Goal: Task Accomplishment & Management: Manage account settings

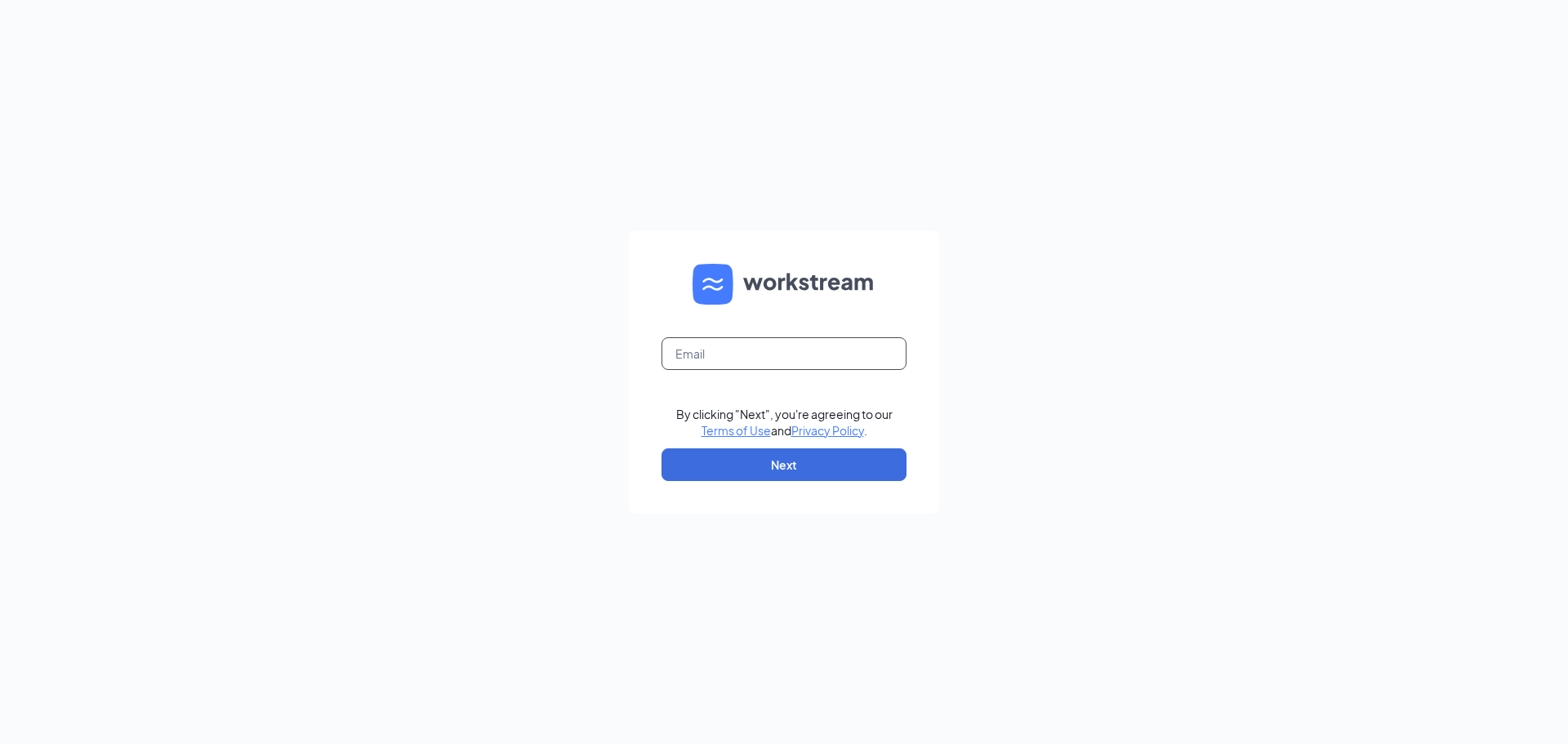
click at [733, 354] on input "text" at bounding box center [784, 354] width 245 height 32
type input "bk17383@bklaird.com"
click at [766, 456] on button "Next" at bounding box center [784, 464] width 245 height 32
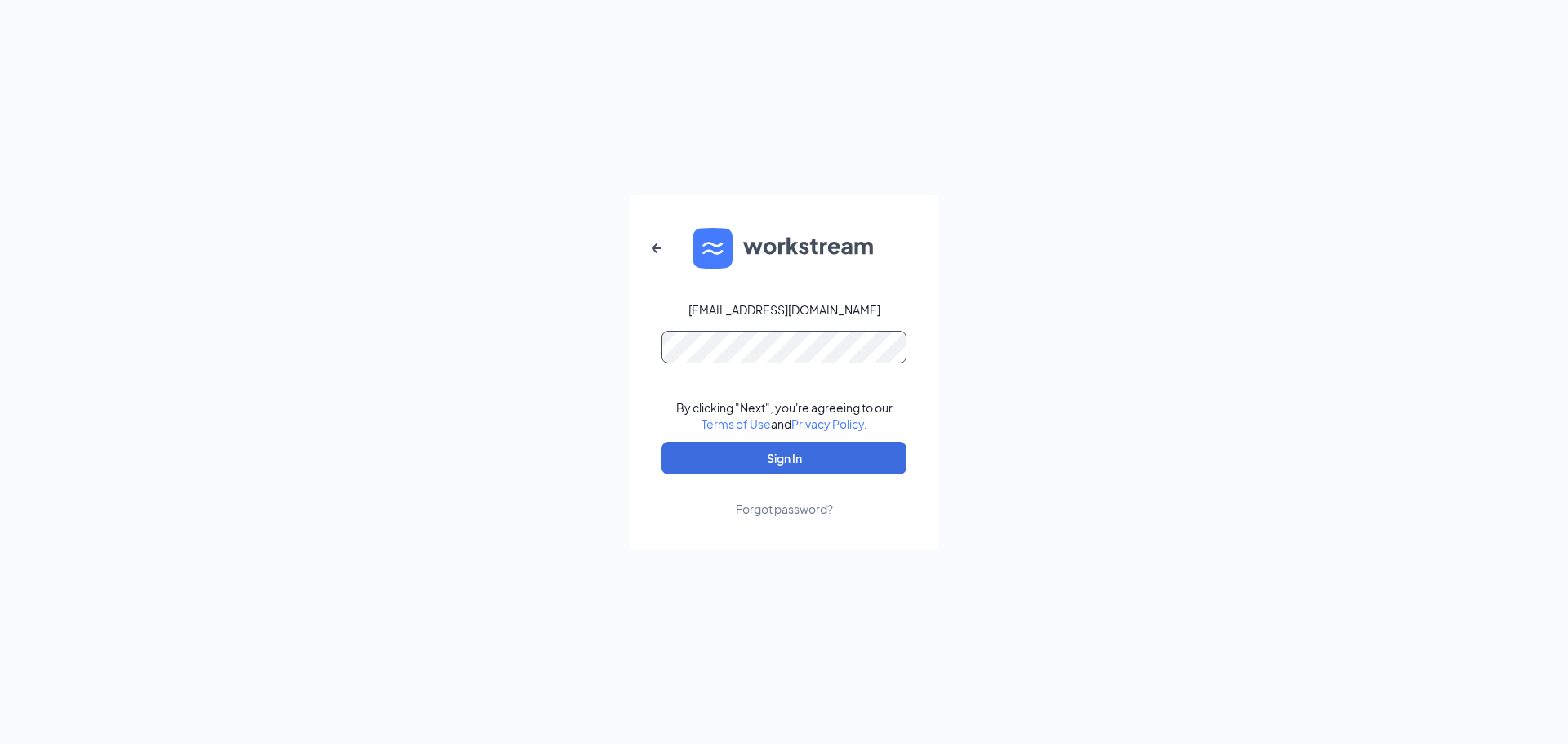
click at [662, 442] on button "Sign In" at bounding box center [784, 458] width 245 height 32
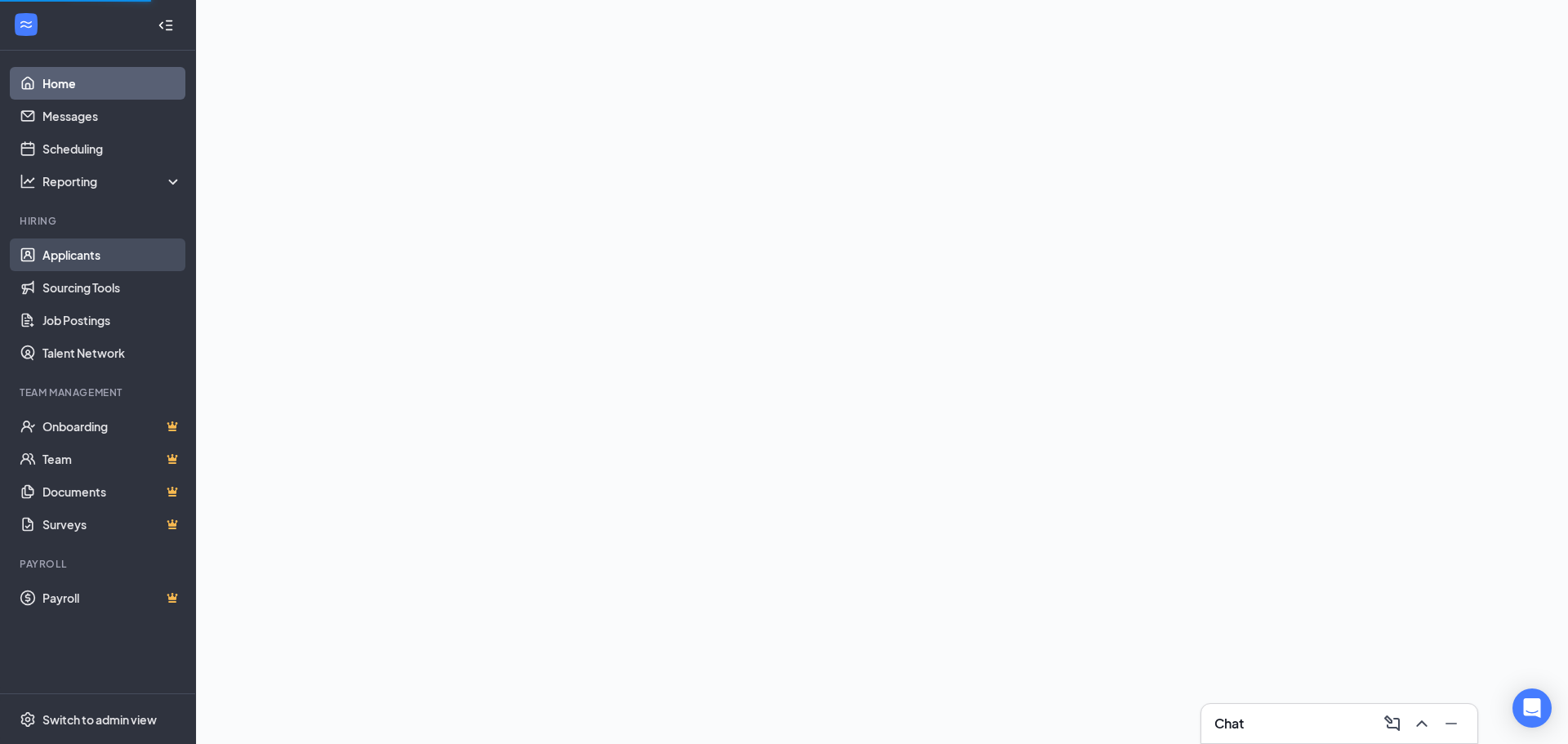
click at [76, 250] on link "Applicants" at bounding box center [112, 254] width 140 height 32
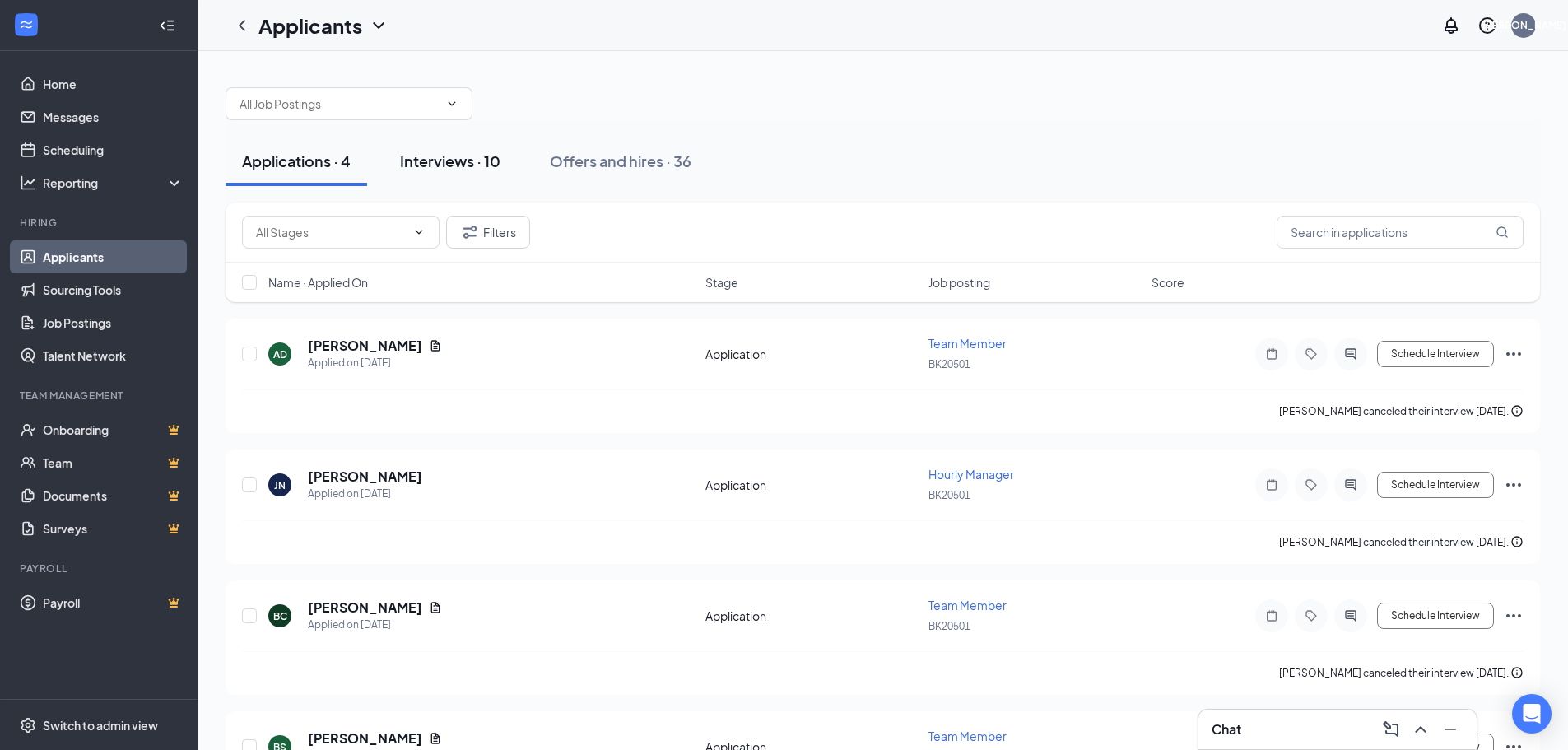
click at [472, 159] on div "Interviews · 10" at bounding box center [450, 161] width 100 height 21
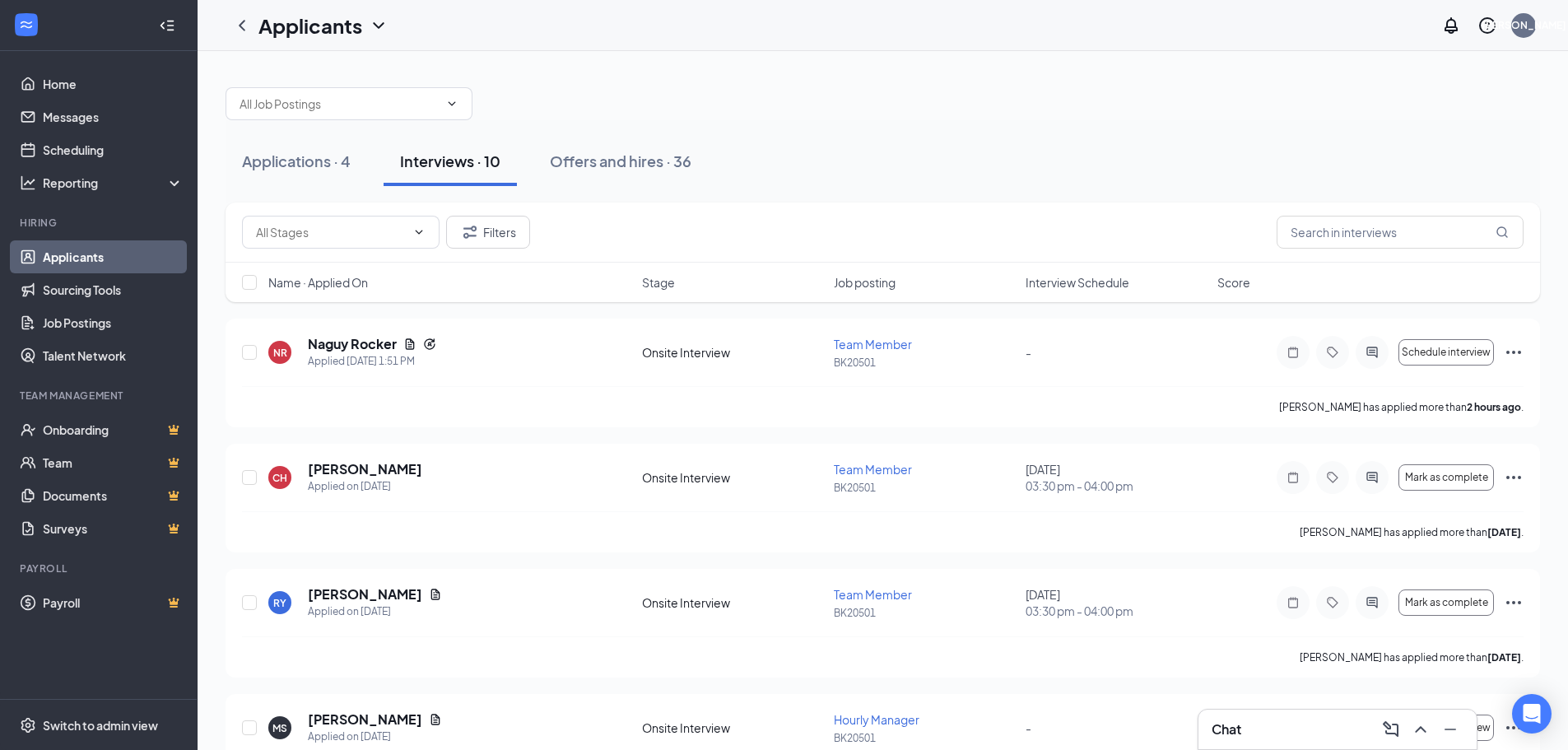
click at [1084, 280] on span "Interview Schedule" at bounding box center [1077, 283] width 104 height 16
click at [1079, 276] on span "Interview Schedule" at bounding box center [1077, 283] width 104 height 16
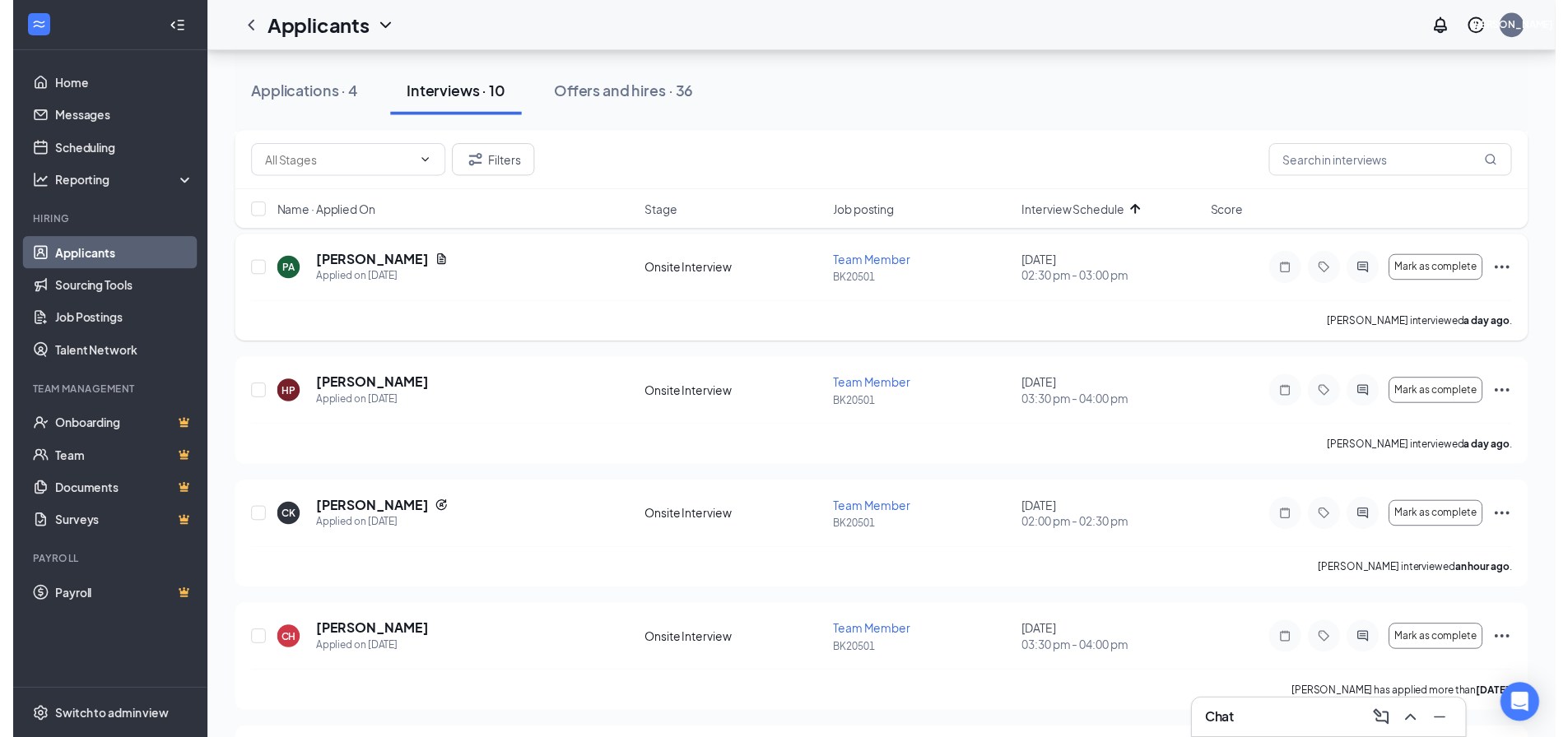
scroll to position [247, 0]
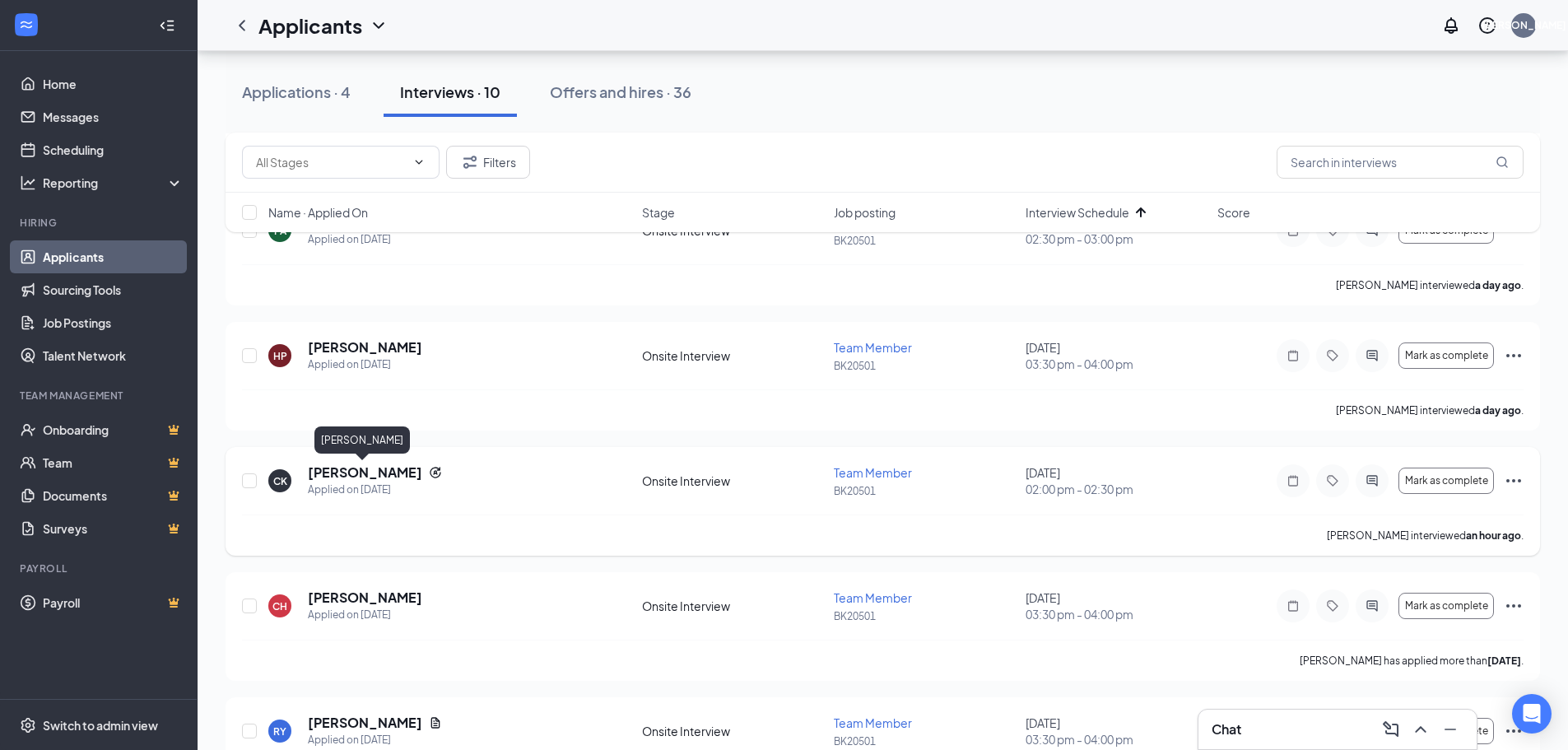
click at [375, 474] on h5 "[PERSON_NAME]" at bounding box center [365, 473] width 115 height 18
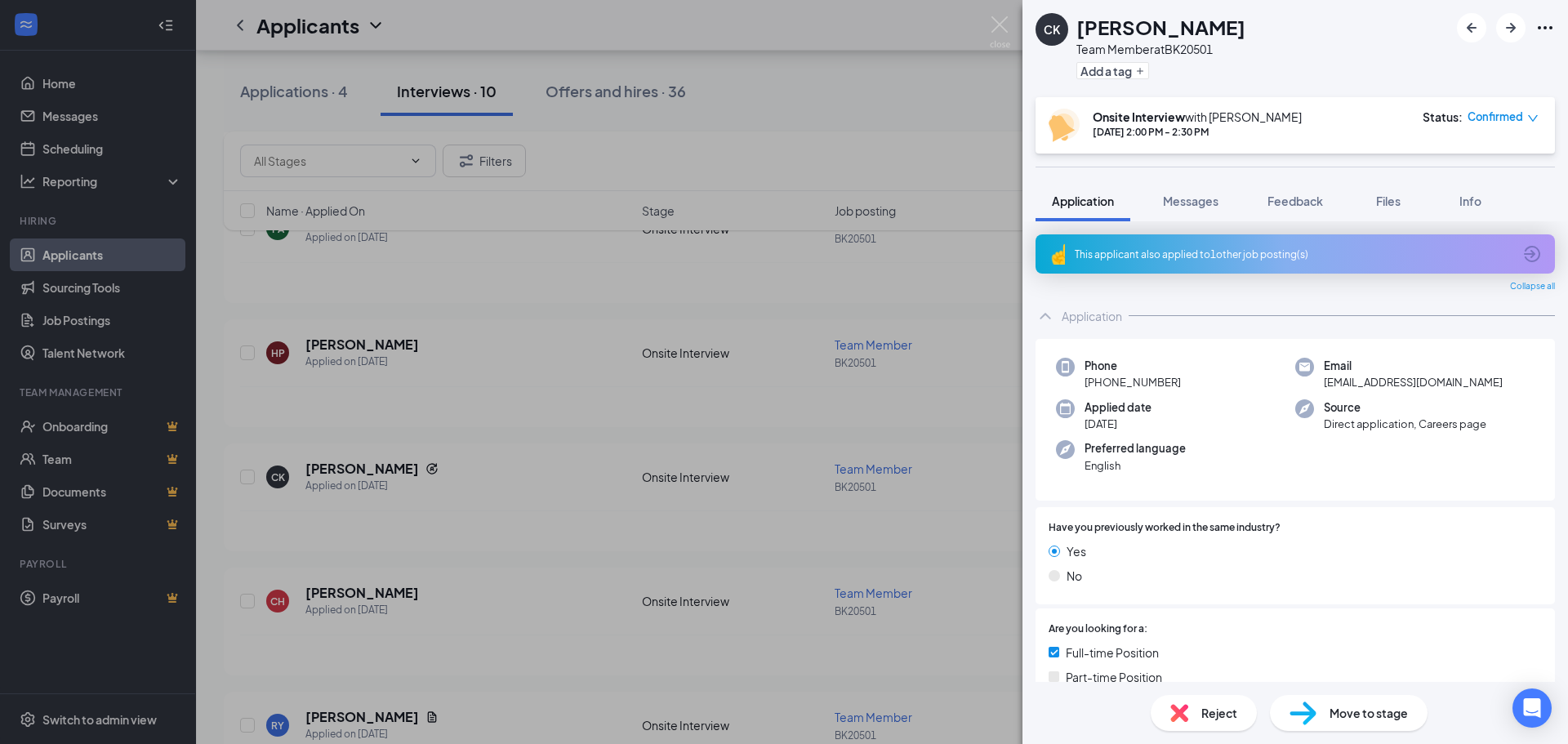
click at [1207, 717] on span "Reject" at bounding box center [1219, 713] width 36 height 18
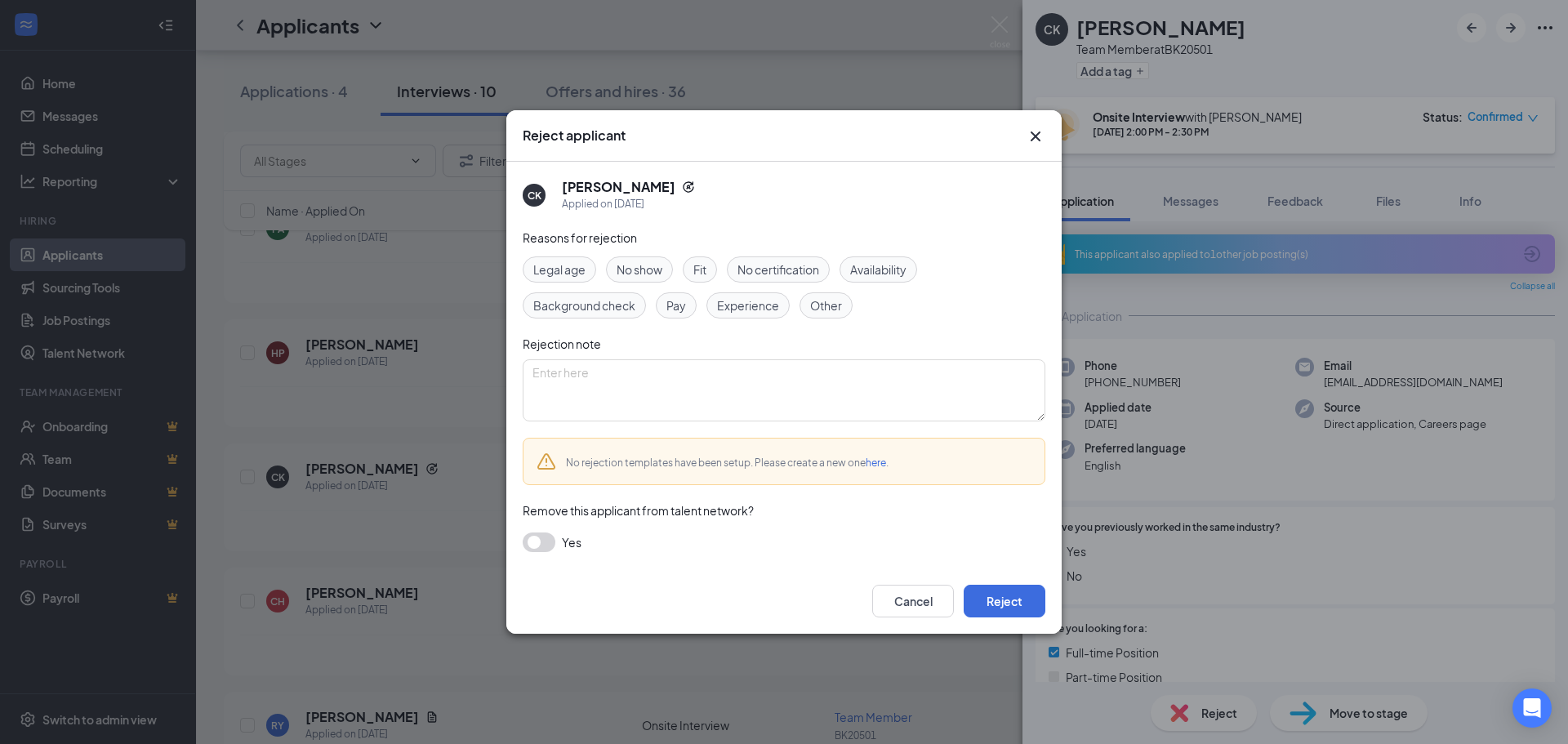
click at [546, 538] on button "button" at bounding box center [539, 542] width 32 height 20
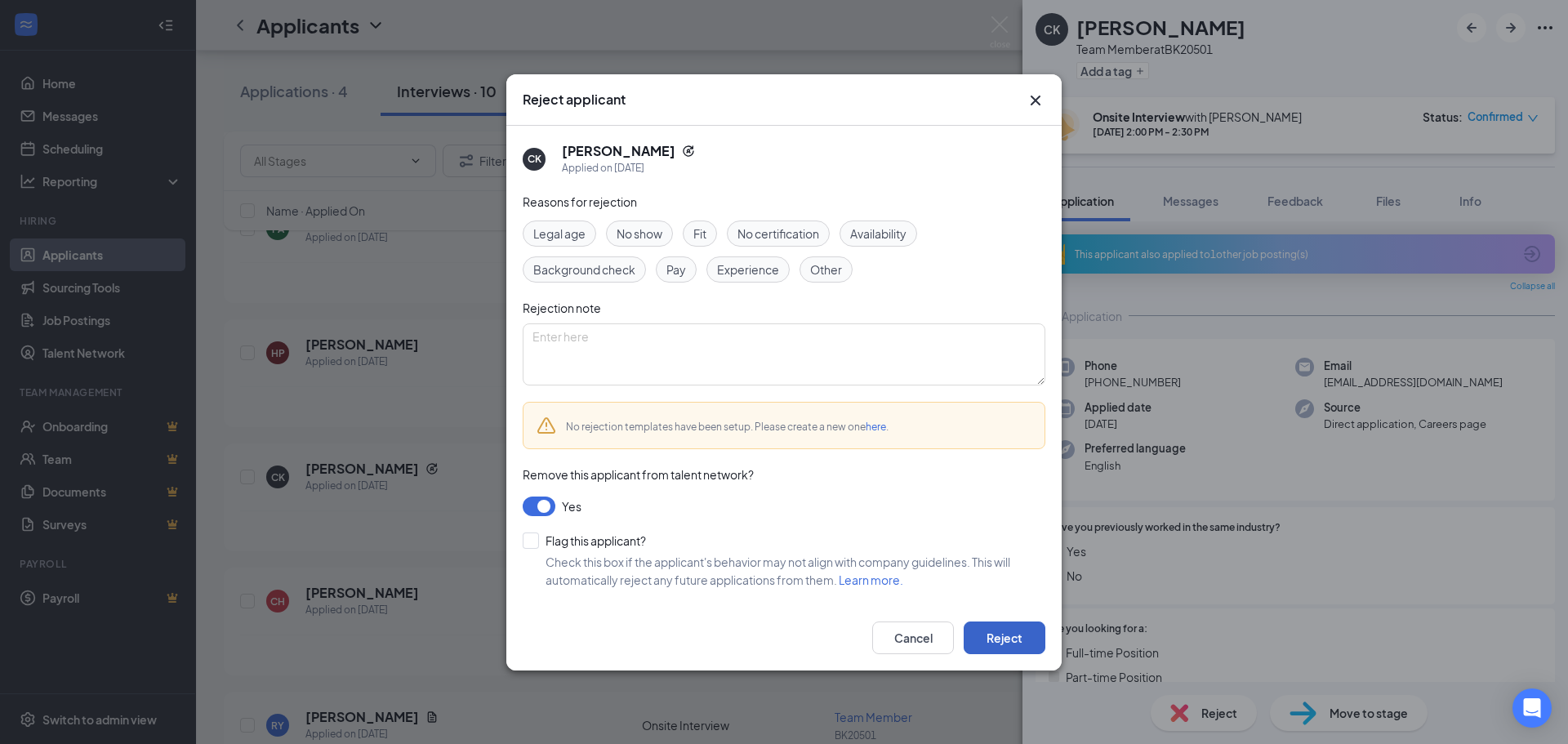
click at [991, 637] on button "Reject" at bounding box center [1004, 638] width 82 height 32
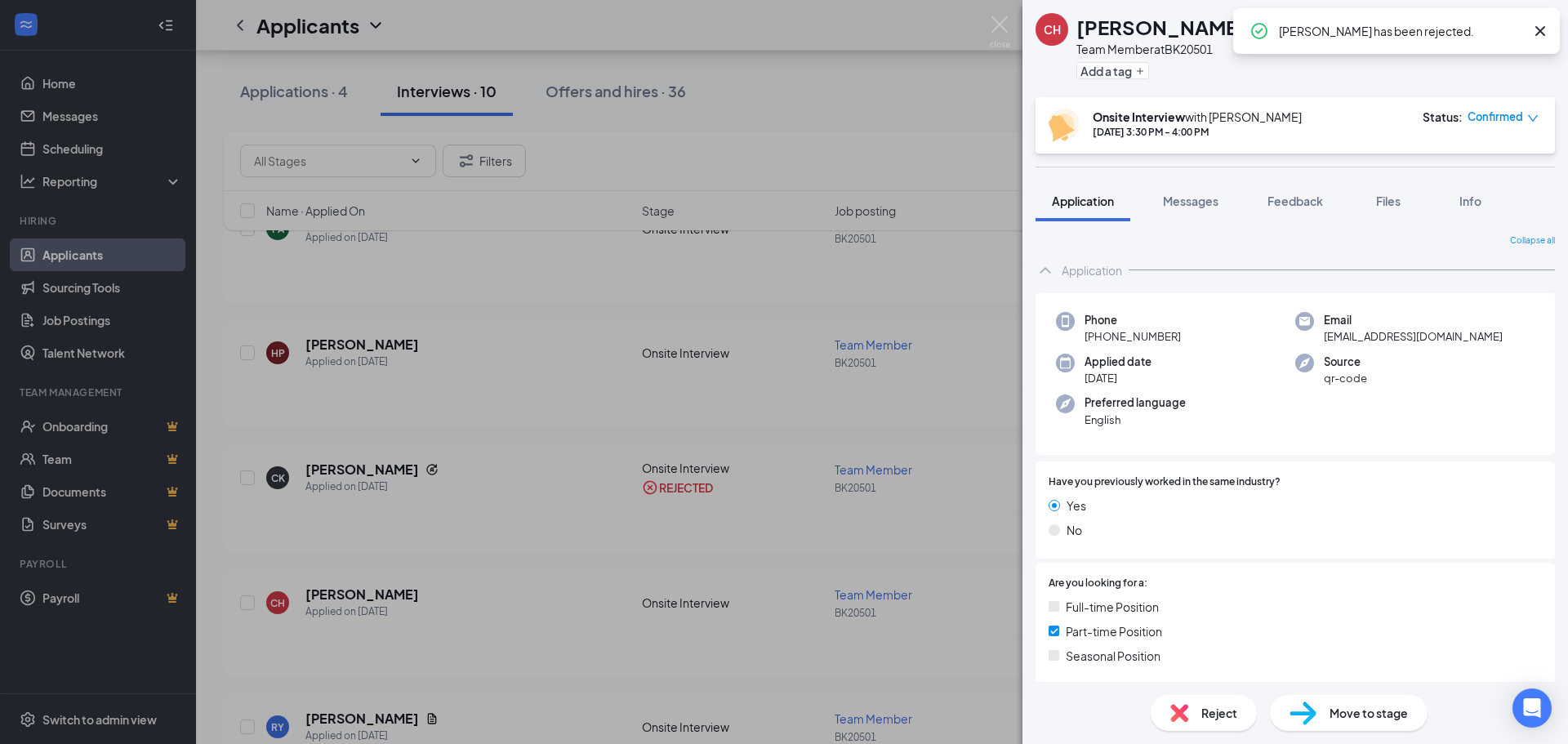
click at [375, 599] on div "CH [PERSON_NAME] Team Member at BK20501 Add a tag Onsite Interview with [PERSON…" at bounding box center [784, 372] width 1568 height 744
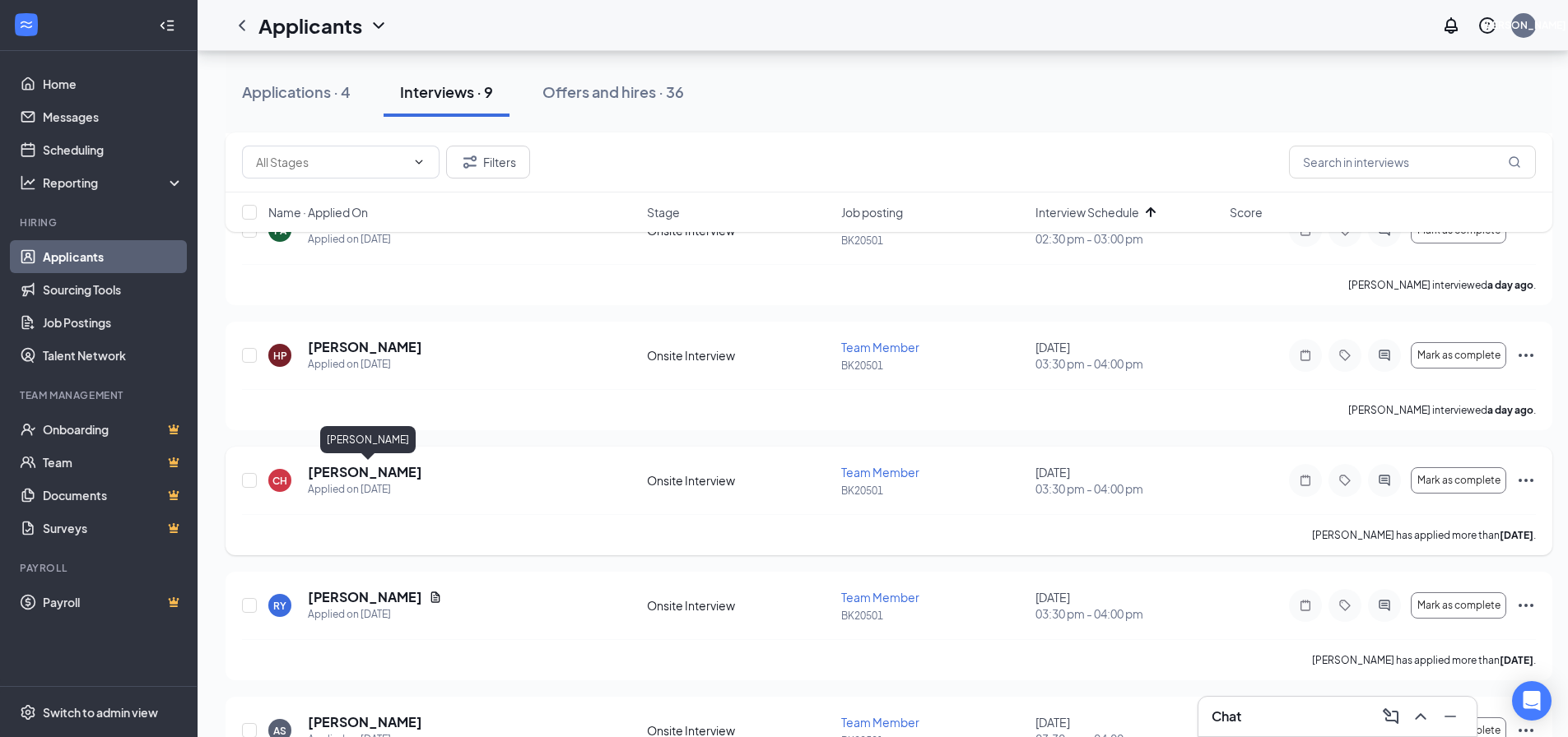
click at [366, 471] on h5 "[PERSON_NAME]" at bounding box center [365, 473] width 115 height 18
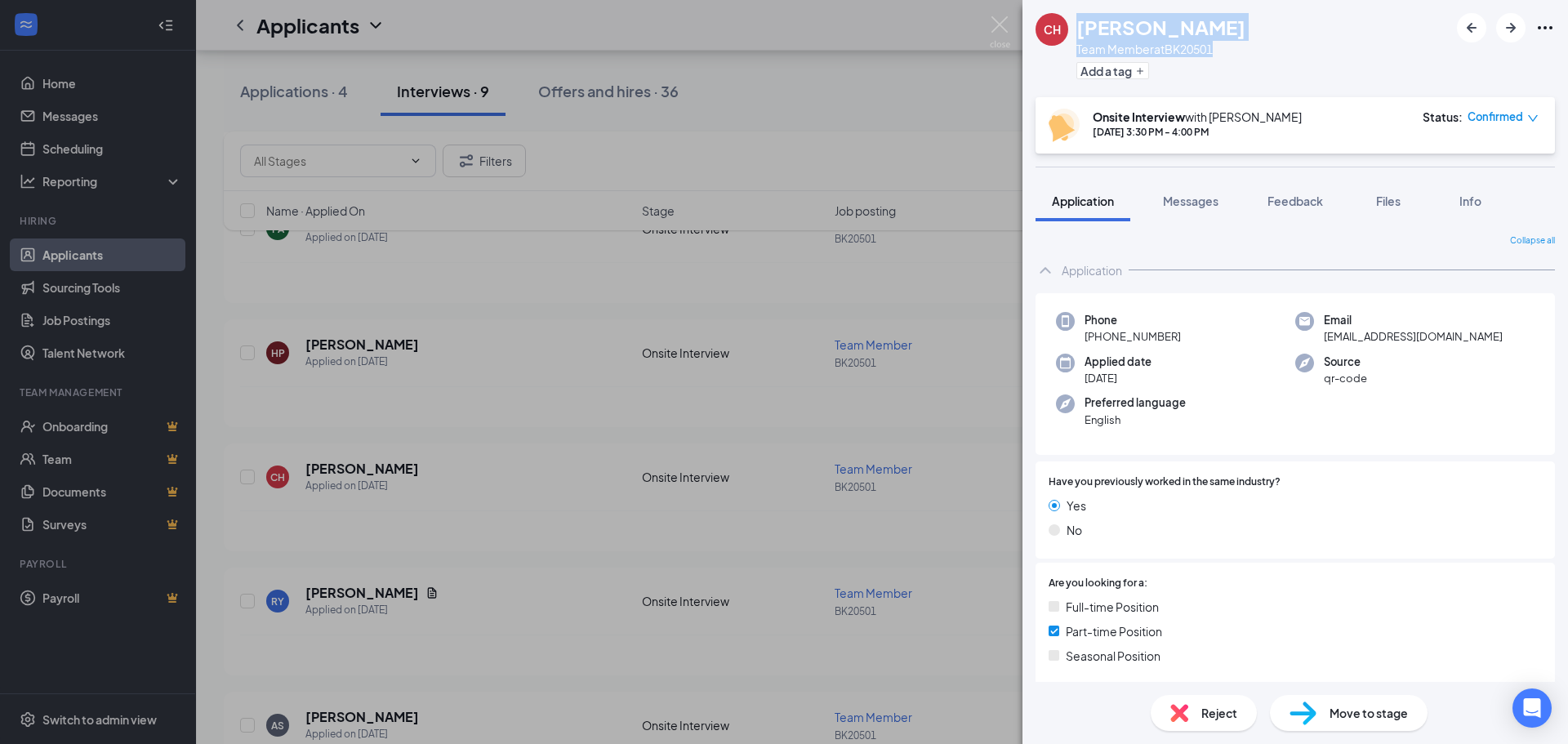
drag, startPoint x: 1076, startPoint y: 30, endPoint x: 1270, endPoint y: 54, distance: 195.5
click at [1245, 54] on div "CH [PERSON_NAME] Team Member at [GEOGRAPHIC_DATA] Add a tag" at bounding box center [1140, 48] width 210 height 71
copy div "[PERSON_NAME] Team Member at [GEOGRAPHIC_DATA]"
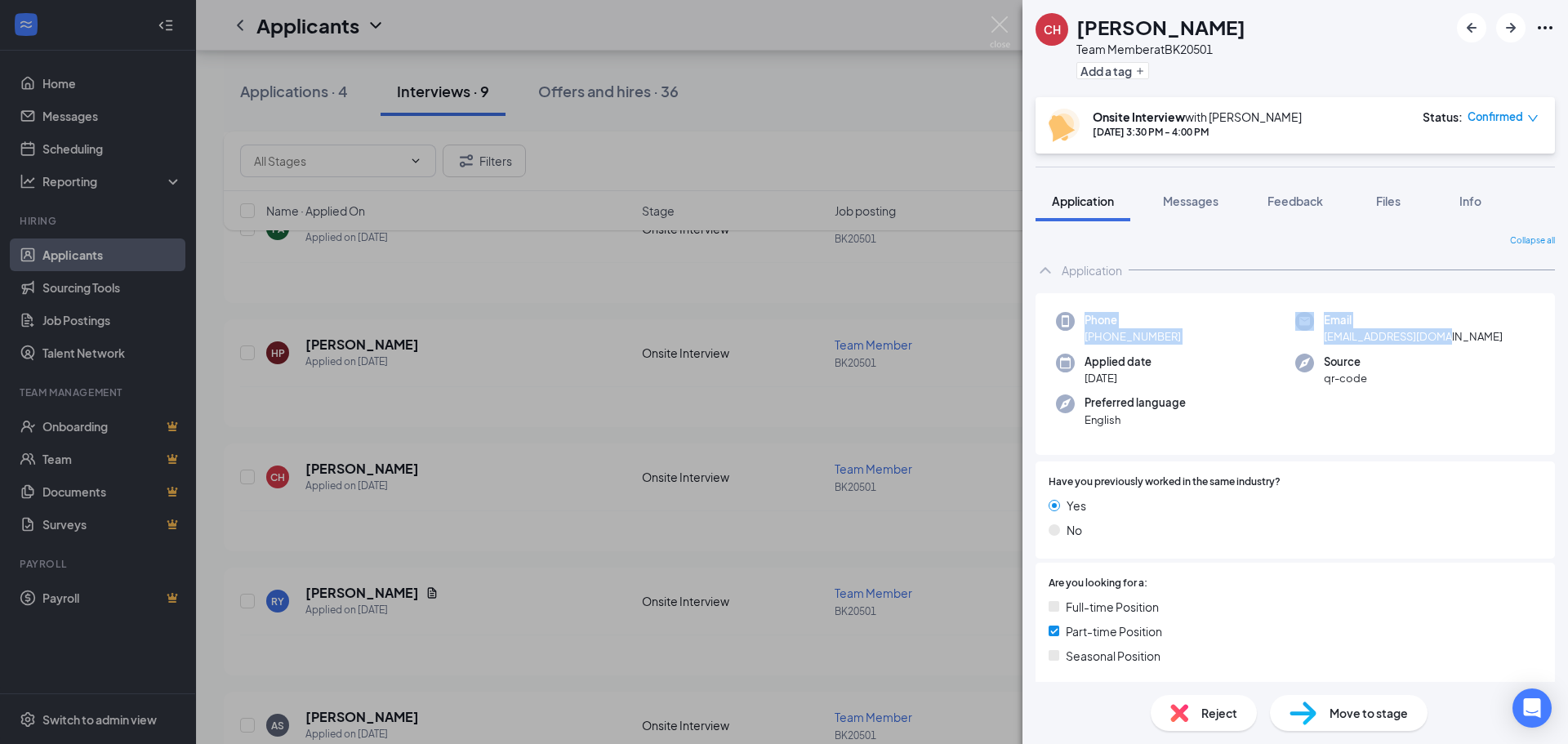
drag, startPoint x: 1085, startPoint y: 317, endPoint x: 1442, endPoint y: 336, distance: 357.5
click at [1442, 336] on div "Phone [PHONE_NUMBER] Email [EMAIL_ADDRESS][DOMAIN_NAME] Applied date [DATE] Sou…" at bounding box center [1295, 374] width 519 height 162
copy div "Phone [PHONE_NUMBER] Email [EMAIL_ADDRESS][DOMAIN_NAME]"
click at [824, 92] on div "CH [PERSON_NAME] Team Member at BK20501 Add a tag Onsite Interview with [PERSON…" at bounding box center [784, 372] width 1568 height 744
click at [949, 108] on div "CH [PERSON_NAME] Team Member at BK20501 Add a tag Onsite Interview with [PERSON…" at bounding box center [784, 372] width 1568 height 744
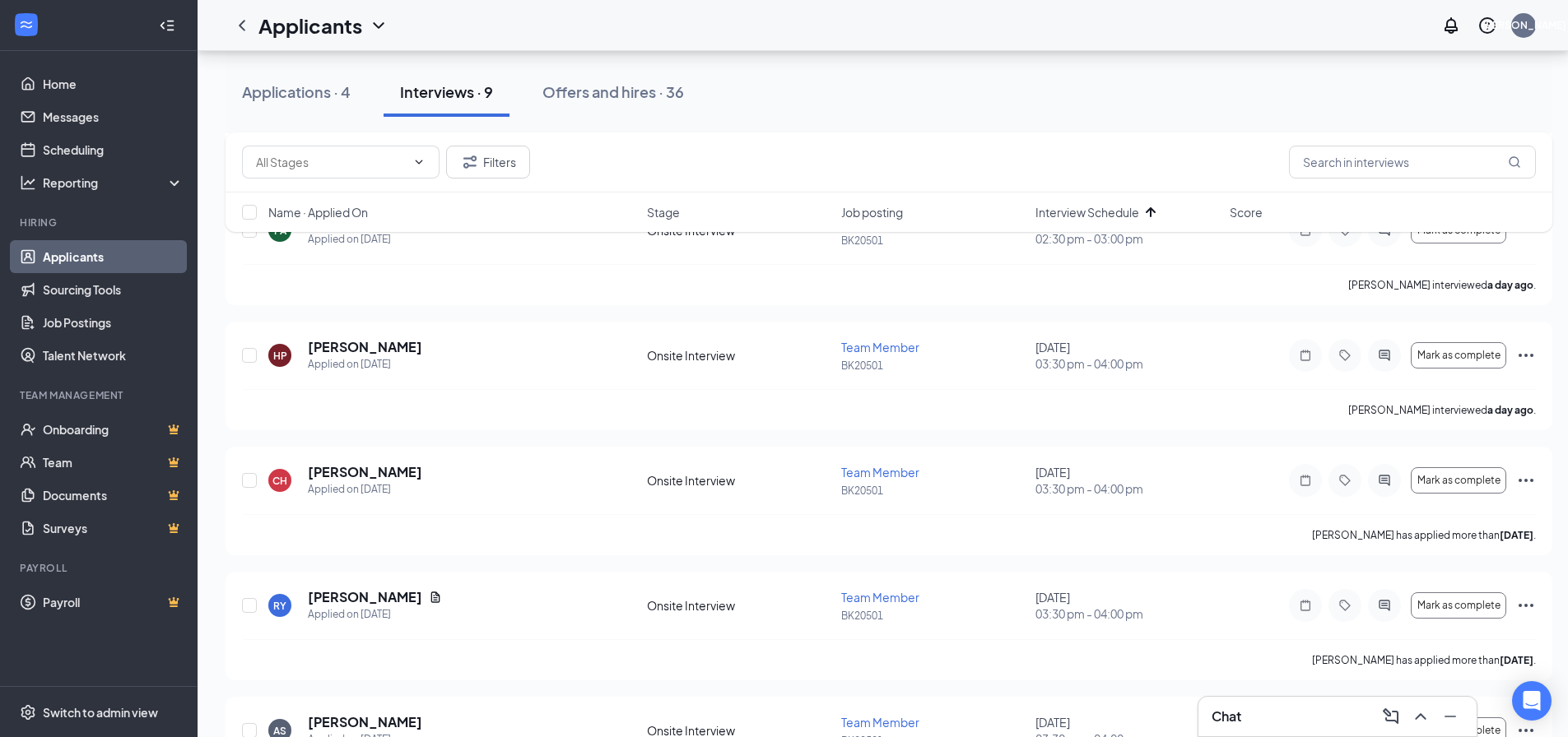
click at [922, 93] on div "Applications · 4 Interviews · 9 Offers and hires · 36" at bounding box center [889, 92] width 1327 height 49
click at [893, 77] on div "Applications · 4 Interviews · 9 Offers and hires · 36" at bounding box center [889, 92] width 1327 height 49
